Goal: Information Seeking & Learning: Find specific page/section

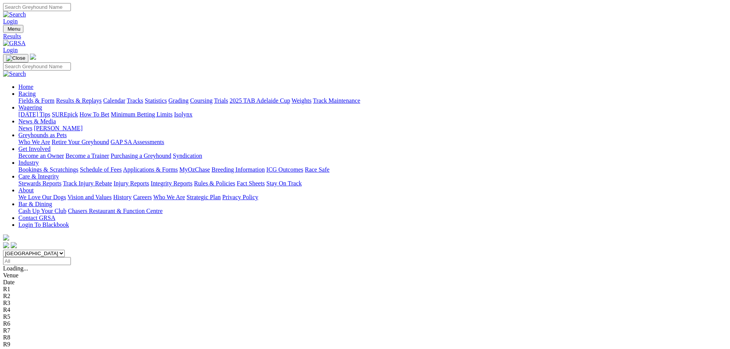
click at [54, 97] on link "Fields & Form" at bounding box center [36, 100] width 36 height 7
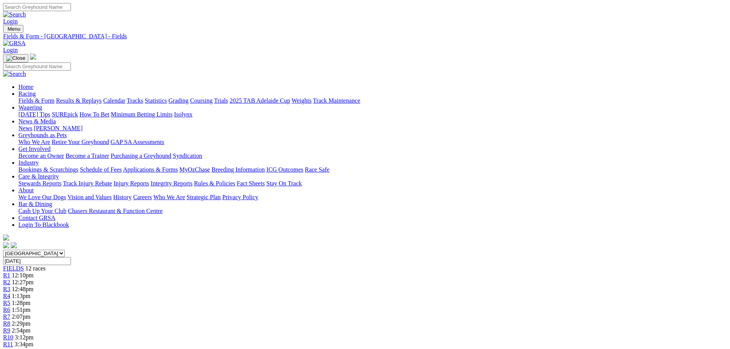
click at [36, 90] on link "Racing" at bounding box center [26, 93] width 17 height 7
click at [56, 118] on link "News & Media" at bounding box center [37, 121] width 38 height 7
click at [34, 187] on link "About" at bounding box center [25, 190] width 15 height 7
click at [56, 118] on link "News & Media" at bounding box center [37, 121] width 38 height 7
click at [54, 97] on link "Fields & Form" at bounding box center [36, 100] width 36 height 7
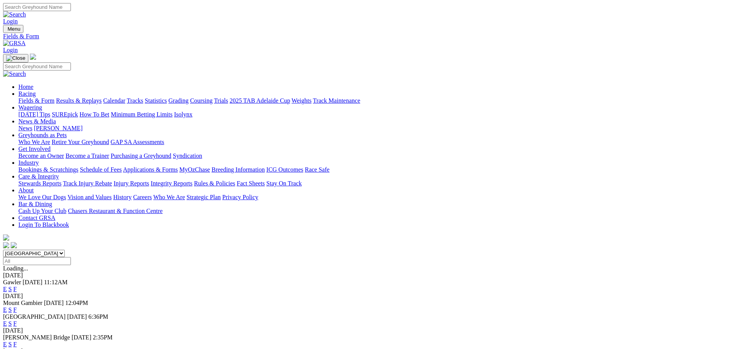
click at [18, 187] on link "About" at bounding box center [25, 190] width 15 height 7
